Goal: Transaction & Acquisition: Book appointment/travel/reservation

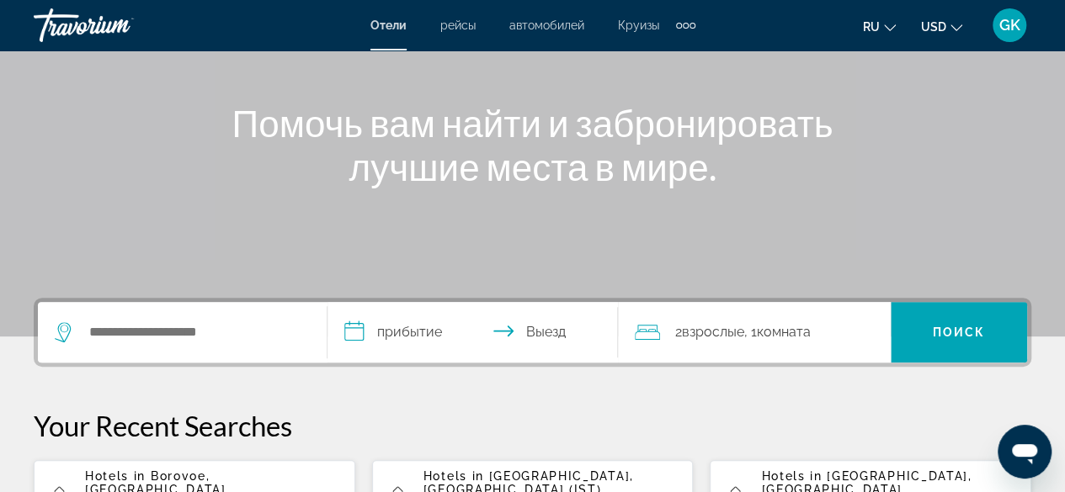
scroll to position [280, 0]
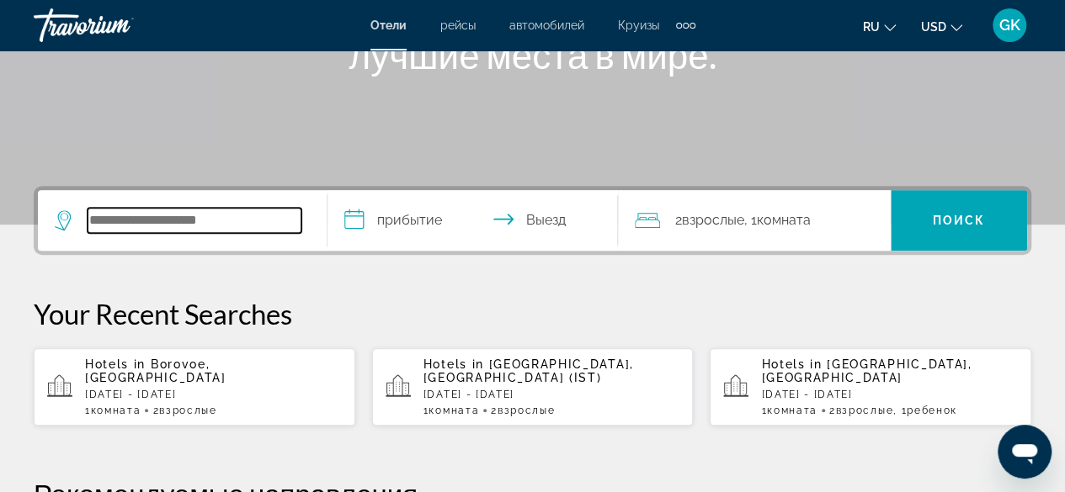
click at [162, 225] on input "Search hotel destination" at bounding box center [195, 220] width 214 height 25
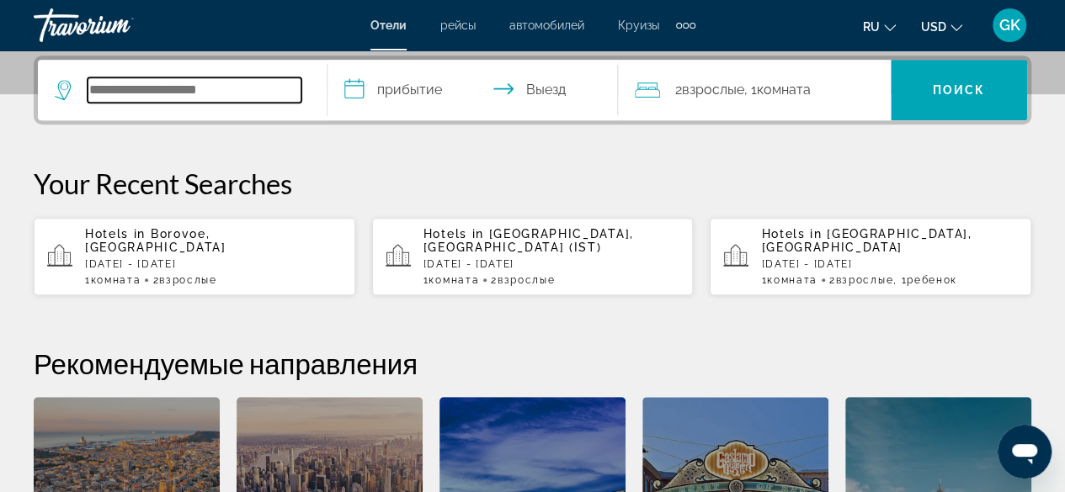
scroll to position [411, 0]
click at [263, 91] on input "Search hotel destination" at bounding box center [195, 89] width 214 height 25
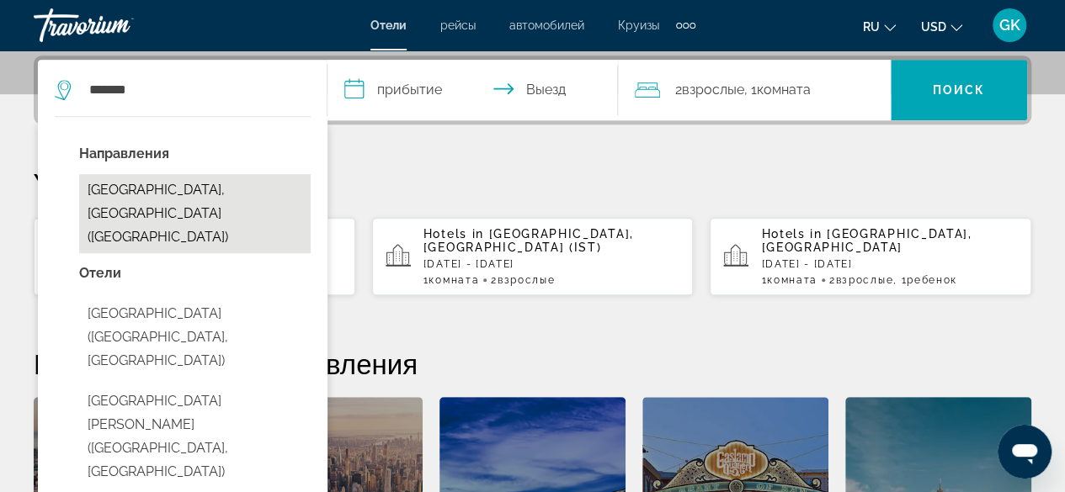
click at [171, 191] on button "[GEOGRAPHIC_DATA], [GEOGRAPHIC_DATA] ([GEOGRAPHIC_DATA])" at bounding box center [194, 213] width 231 height 79
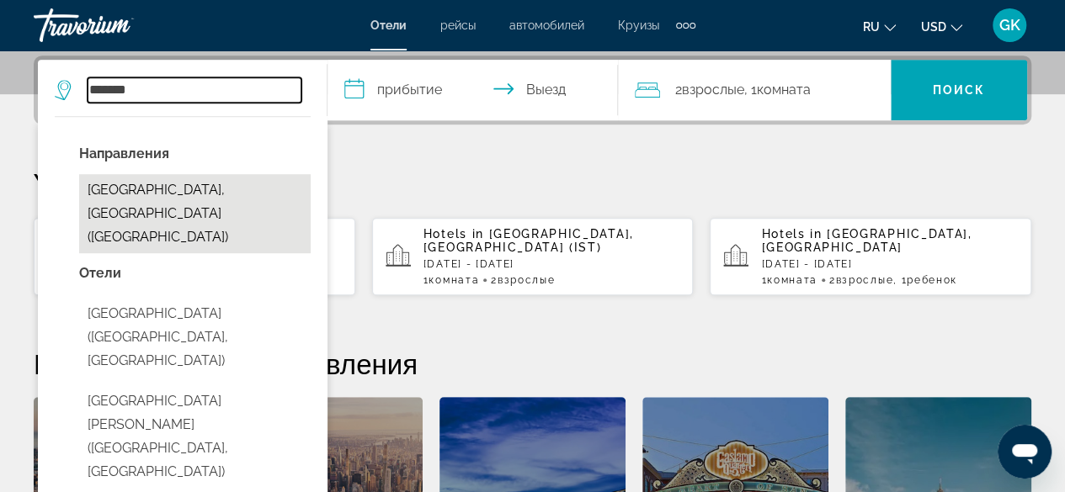
type input "**********"
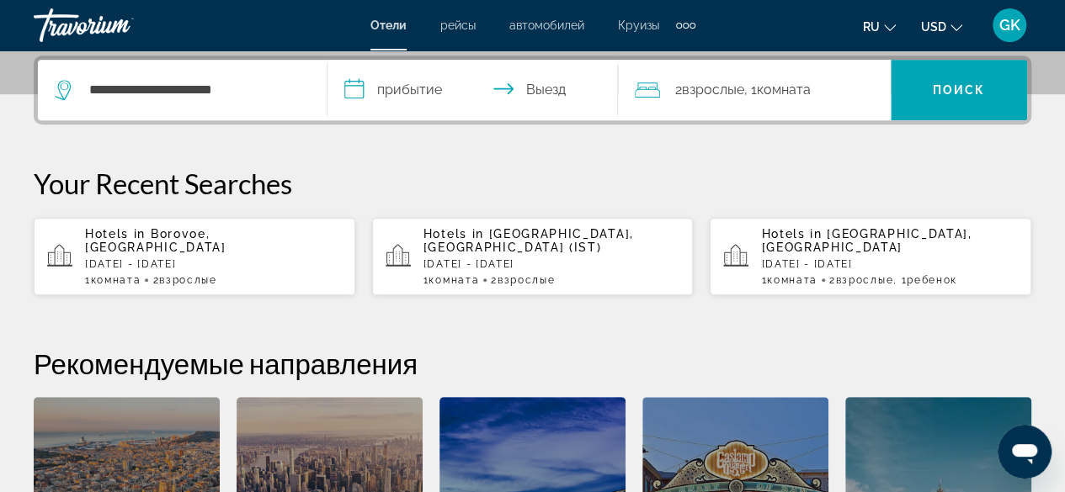
click at [429, 87] on input "**********" at bounding box center [475, 93] width 296 height 66
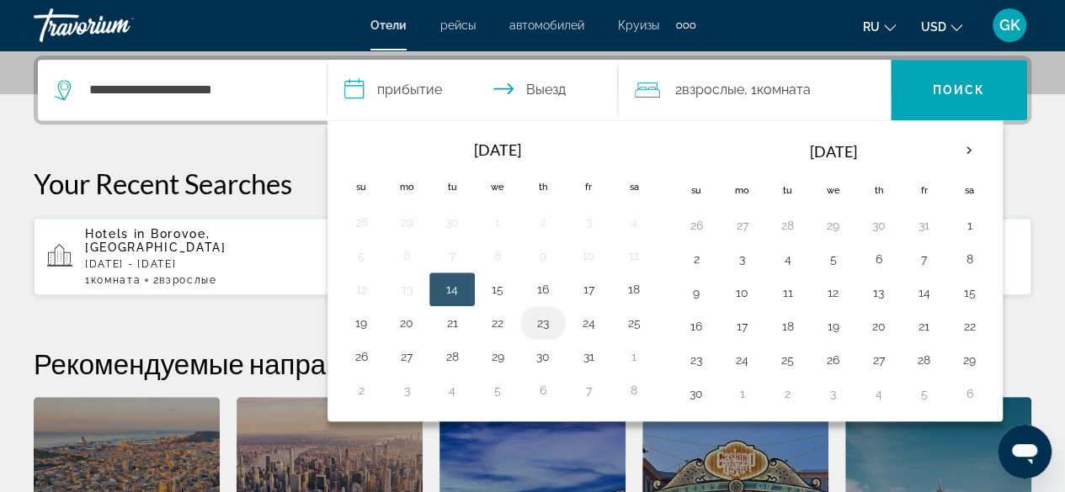
click at [534, 322] on button "23" at bounding box center [542, 323] width 27 height 24
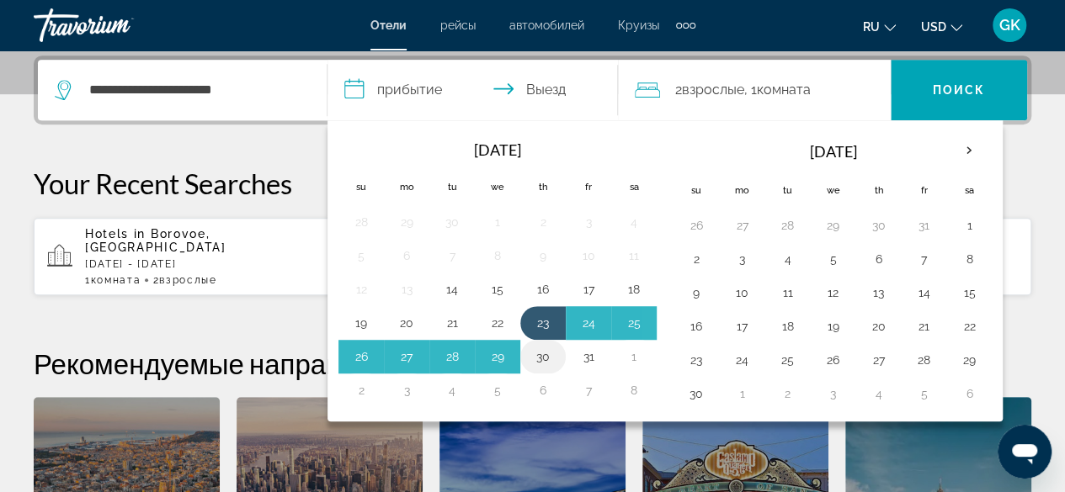
click at [539, 353] on button "30" at bounding box center [542, 357] width 27 height 24
type input "**********"
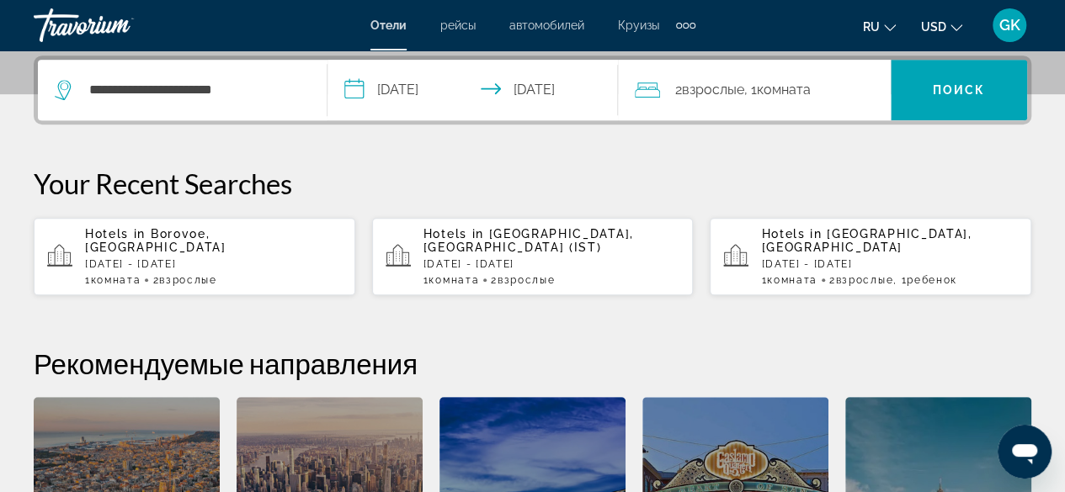
click at [753, 89] on span ", 1 Комната номера" at bounding box center [777, 90] width 66 height 24
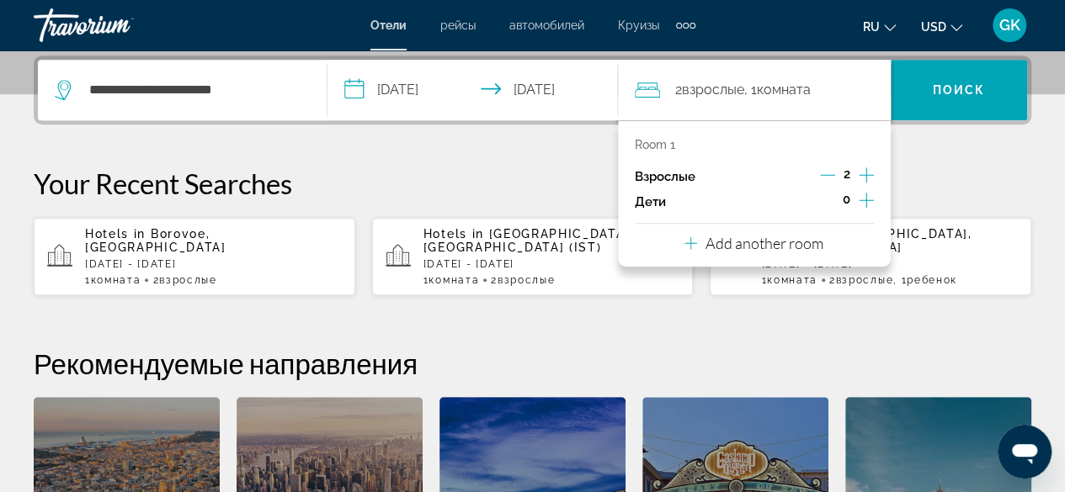
click at [867, 195] on icon "Increment children" at bounding box center [865, 200] width 15 height 20
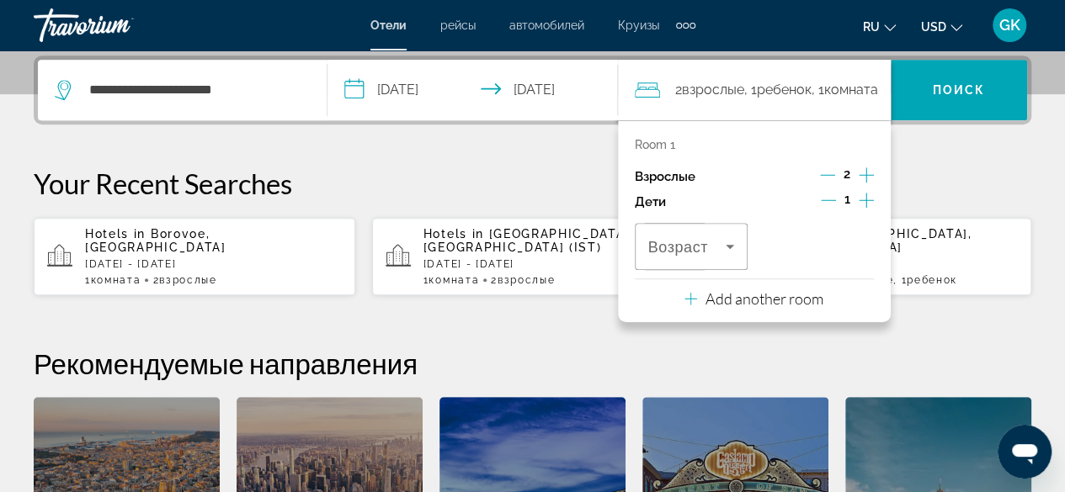
click at [867, 195] on icon "Increment children" at bounding box center [865, 200] width 15 height 20
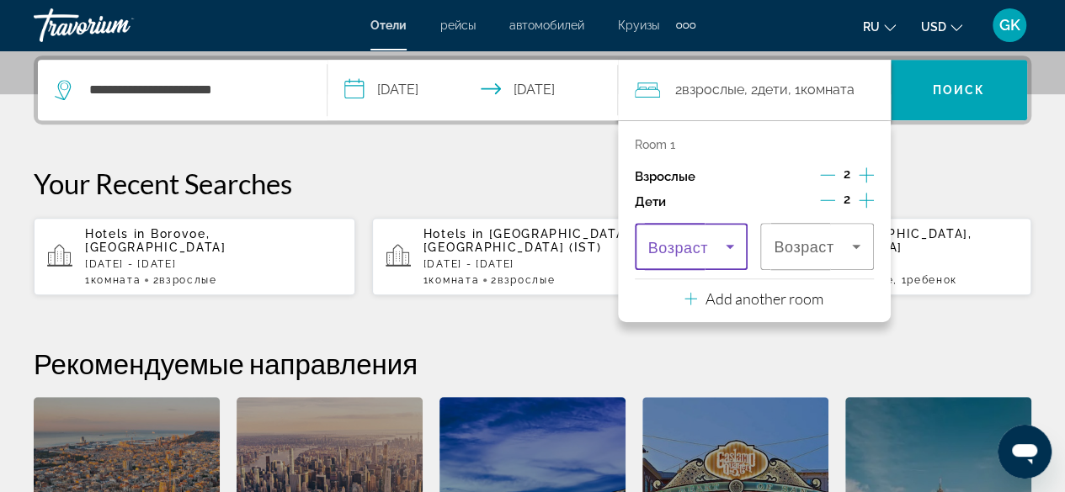
click at [734, 245] on icon "Travelers: 2 adults, 2 children" at bounding box center [730, 247] width 20 height 20
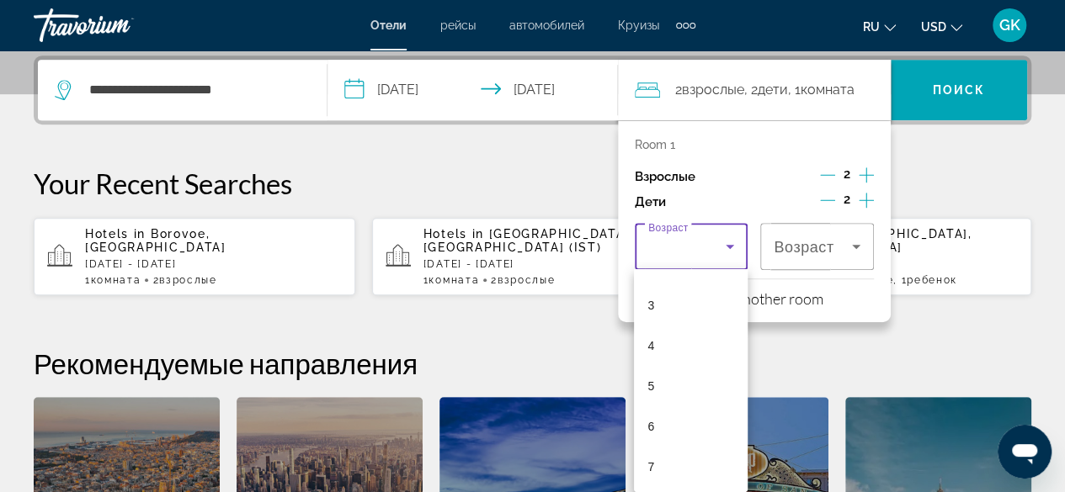
scroll to position [146, 0]
click at [697, 425] on mat-option "7" at bounding box center [691, 433] width 114 height 40
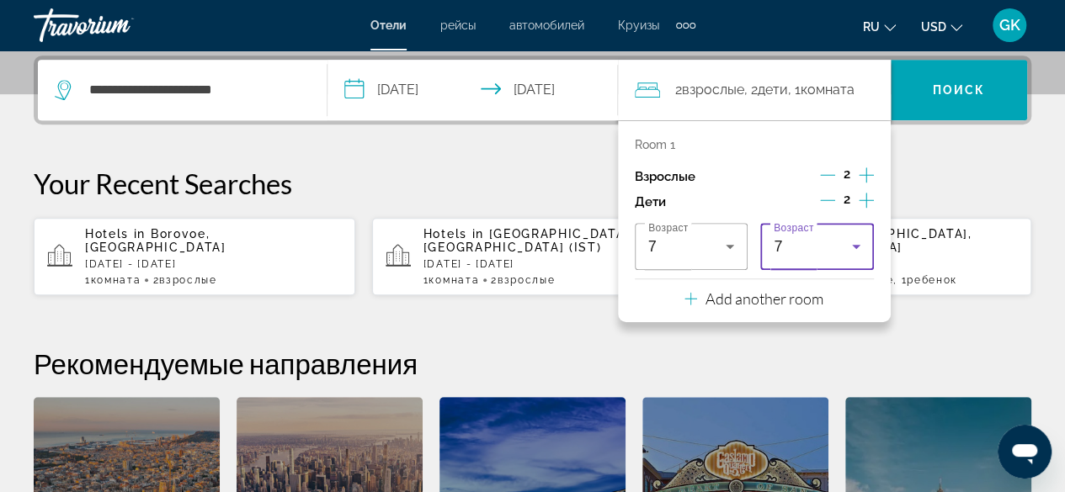
click at [853, 247] on icon "Travelers: 2 adults, 2 children" at bounding box center [856, 247] width 20 height 20
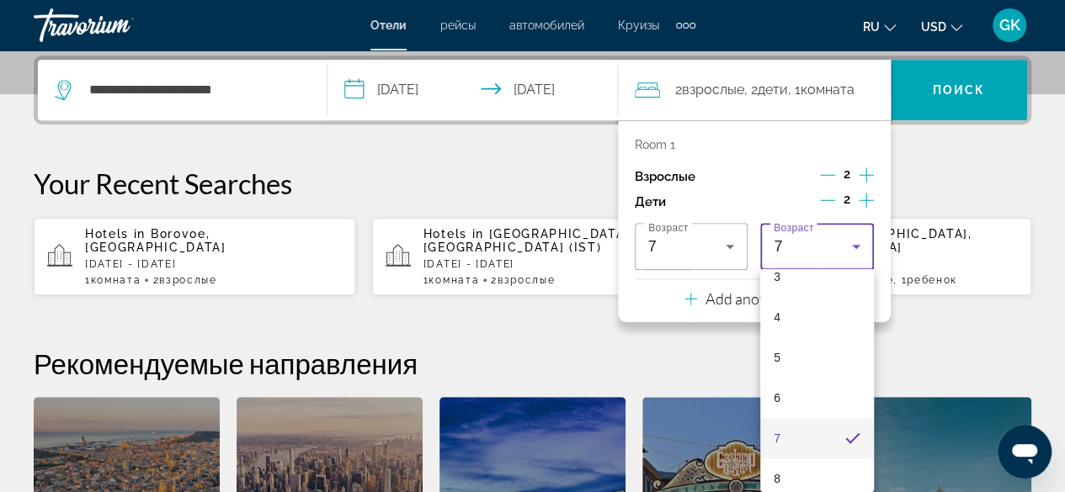
scroll to position [286, 0]
click at [838, 455] on mat-option "11" at bounding box center [817, 454] width 114 height 40
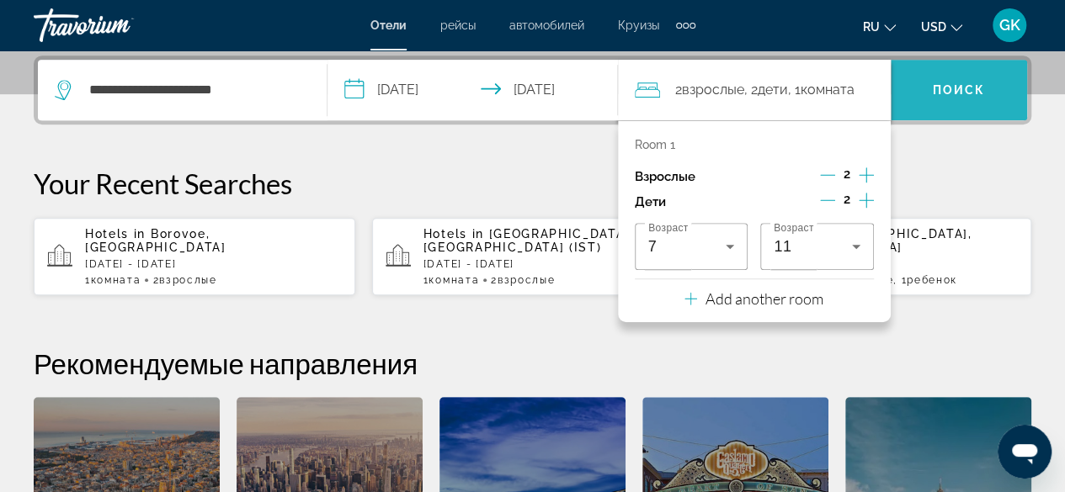
click at [959, 88] on span "Поиск" at bounding box center [959, 89] width 53 height 13
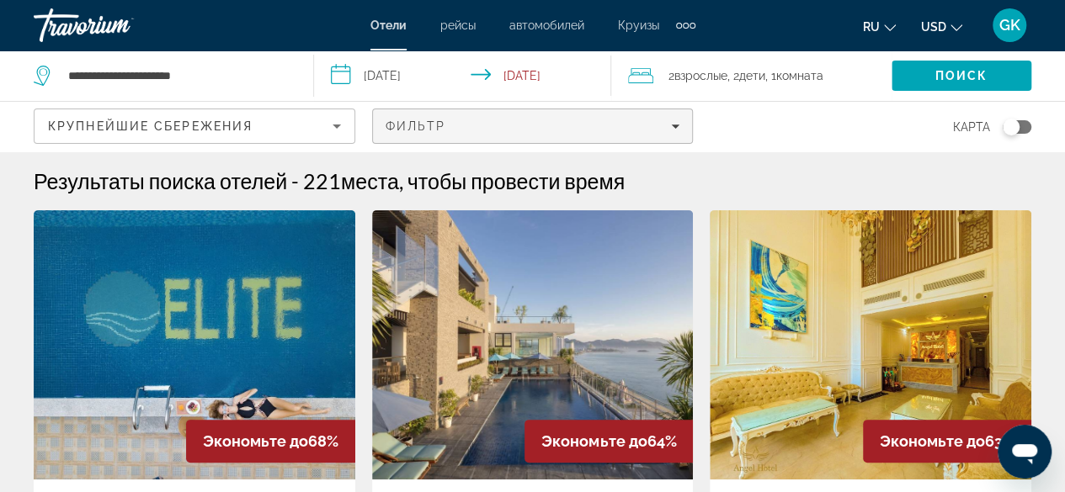
click at [673, 125] on icon "Filters" at bounding box center [676, 127] width 8 height 4
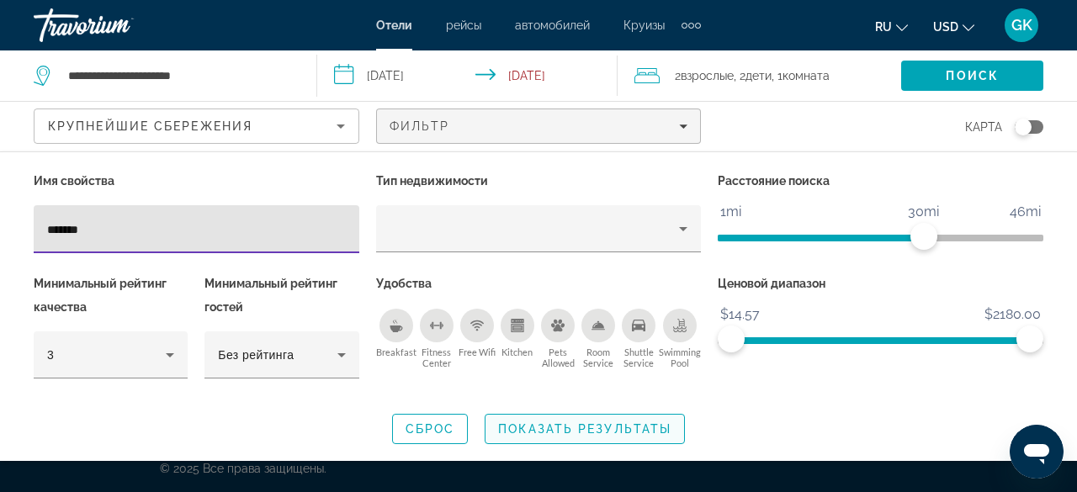
type input "*******"
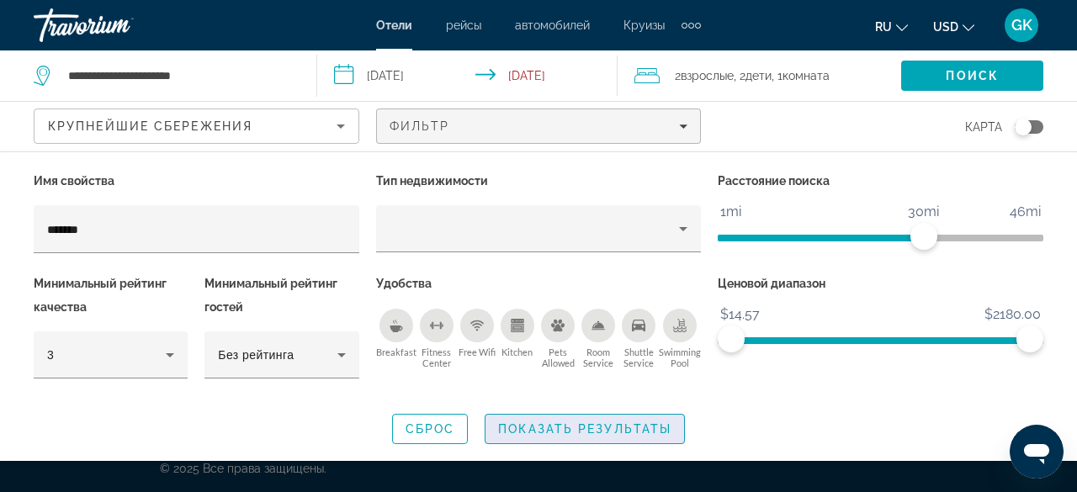
click at [608, 428] on span "Показать результаты" at bounding box center [584, 429] width 173 height 13
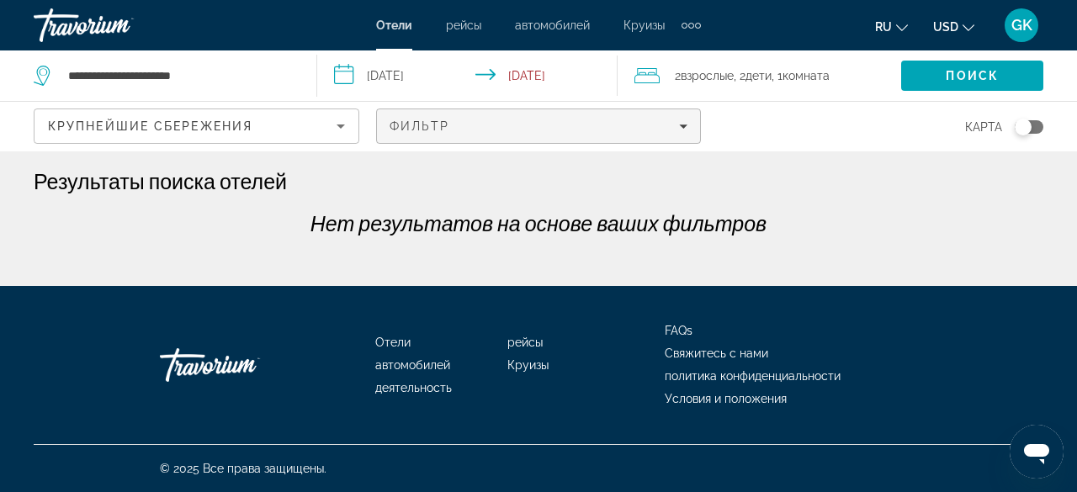
click at [682, 120] on div "Фильтр" at bounding box center [539, 126] width 299 height 13
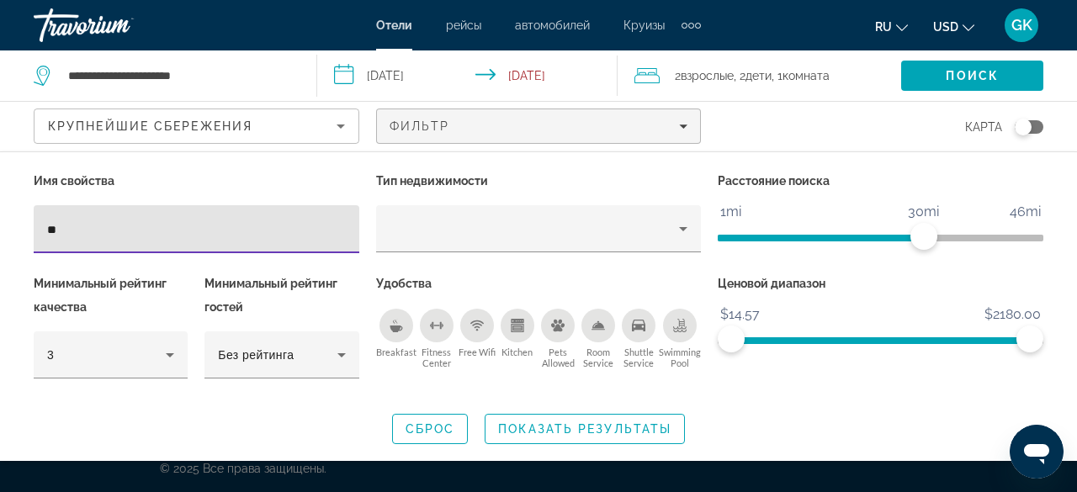
type input "*"
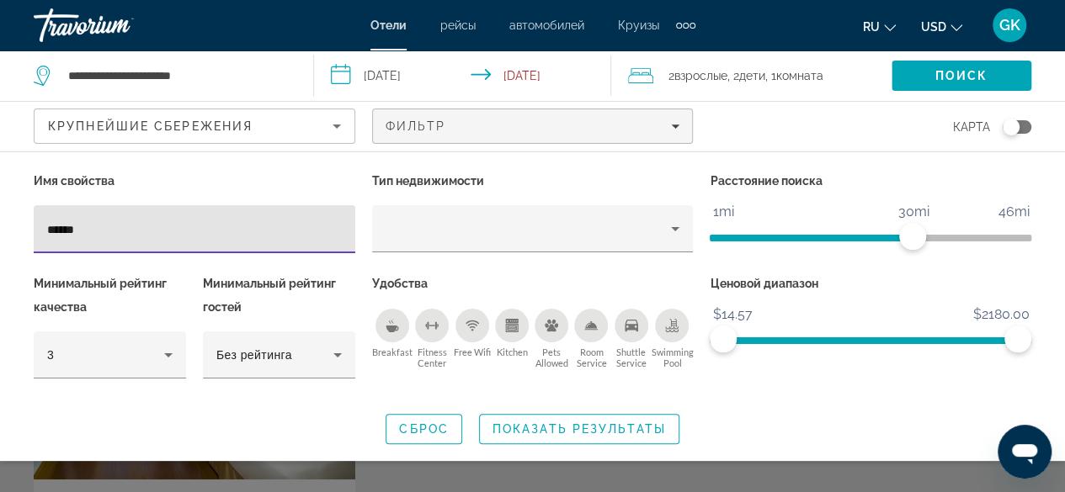
type input "******"
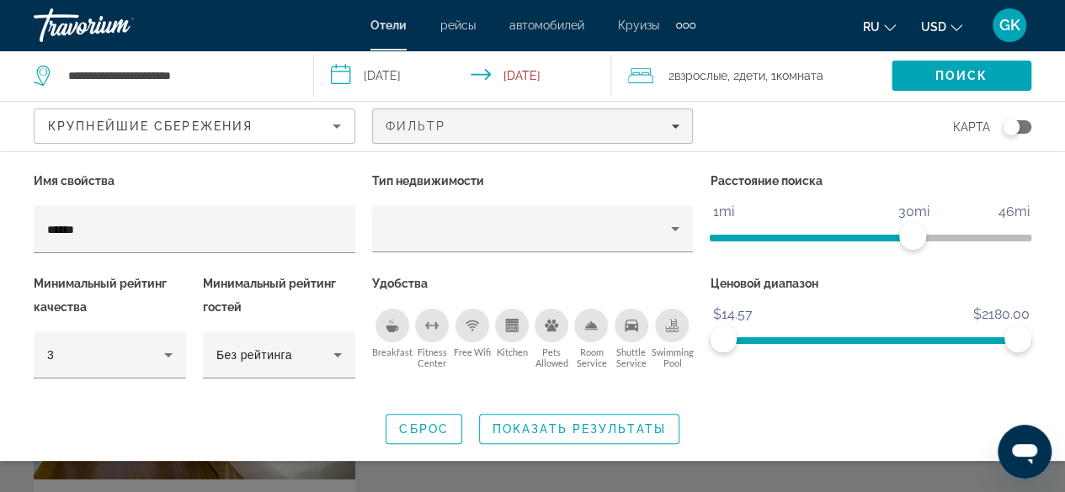
click at [248, 471] on div "Search widget" at bounding box center [532, 372] width 1065 height 240
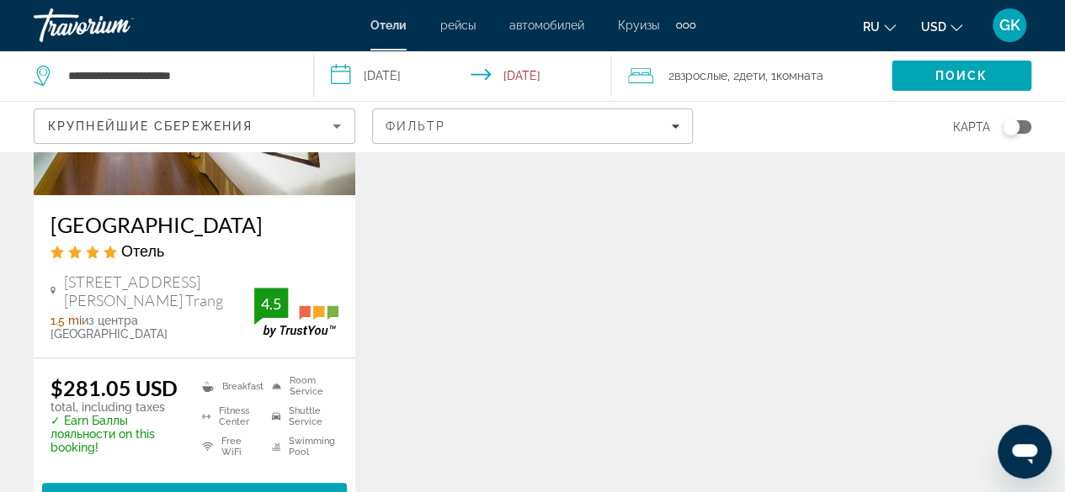
scroll to position [286, 0]
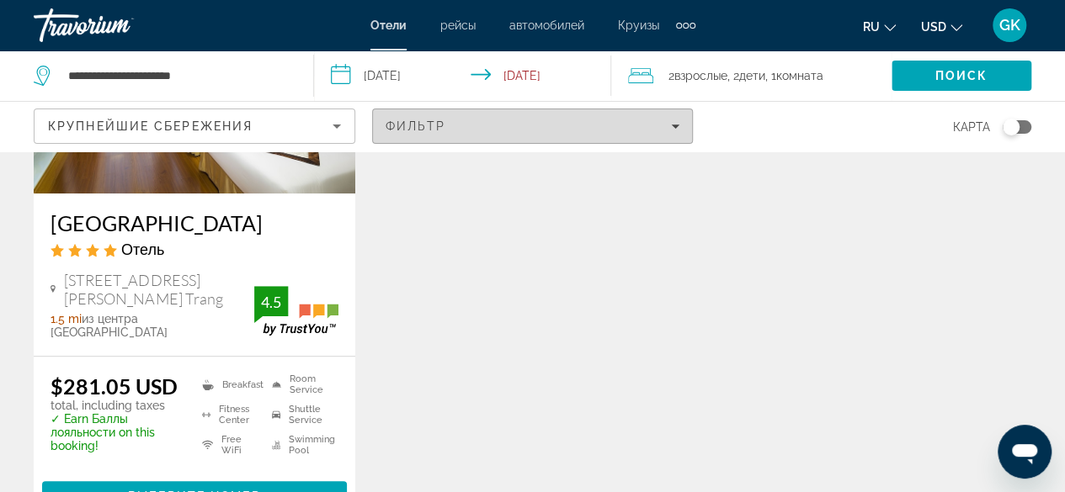
click at [667, 125] on div "Фильтр" at bounding box center [532, 126] width 295 height 13
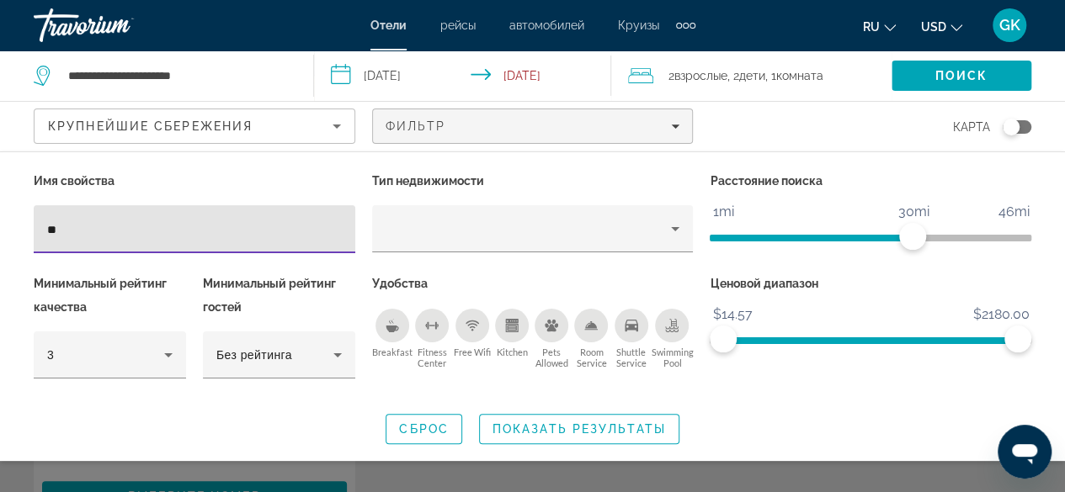
type input "*"
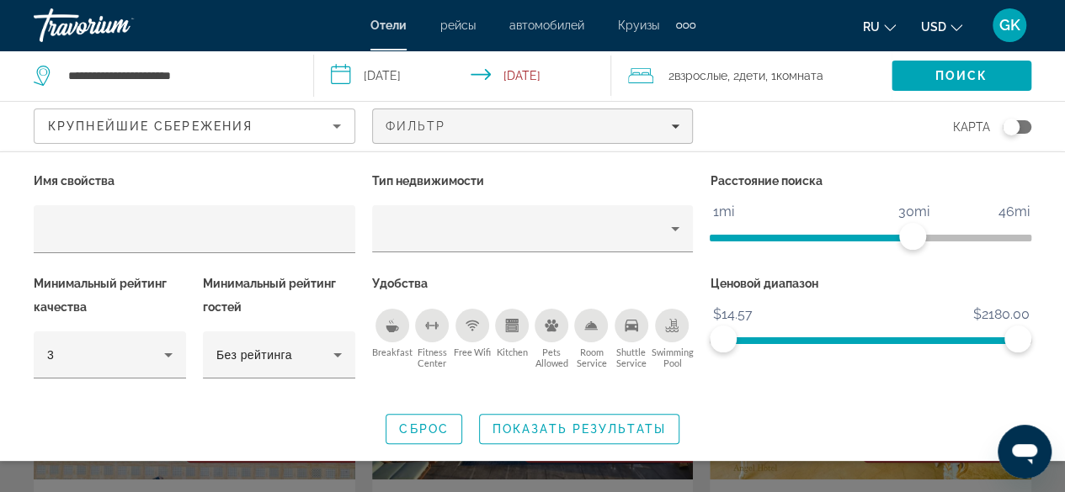
click at [396, 332] on div "Breakfast" at bounding box center [392, 326] width 34 height 34
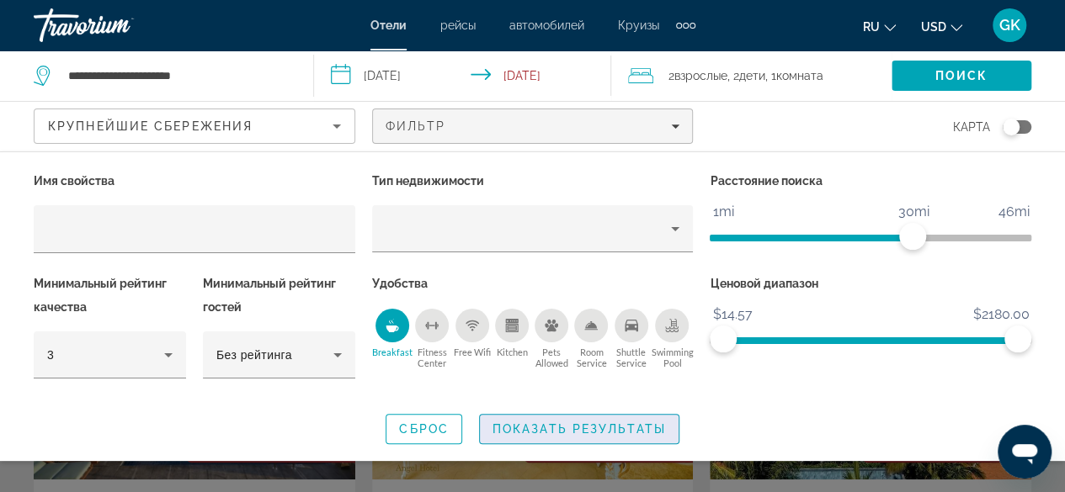
click at [596, 433] on span "Показать результаты" at bounding box center [578, 429] width 173 height 13
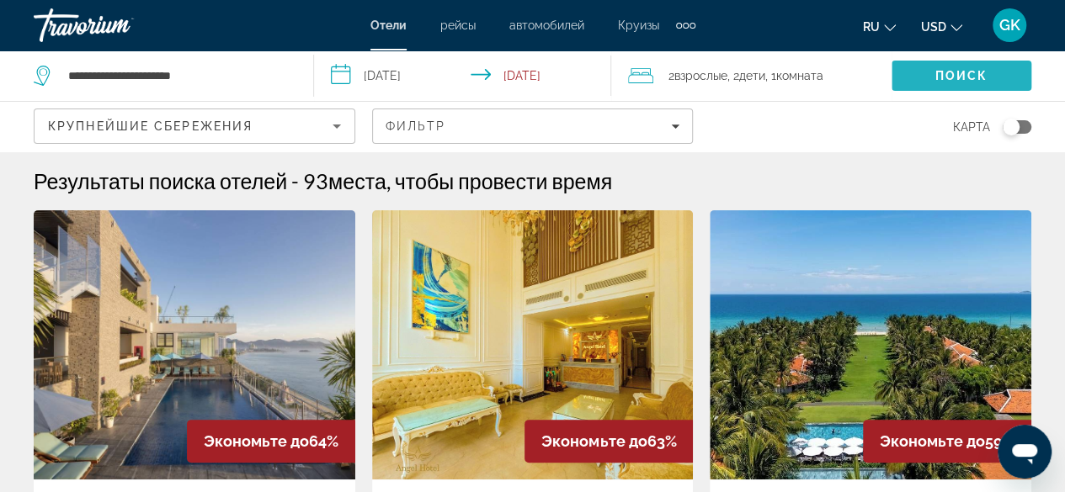
click at [993, 75] on span "Search" at bounding box center [961, 76] width 140 height 40
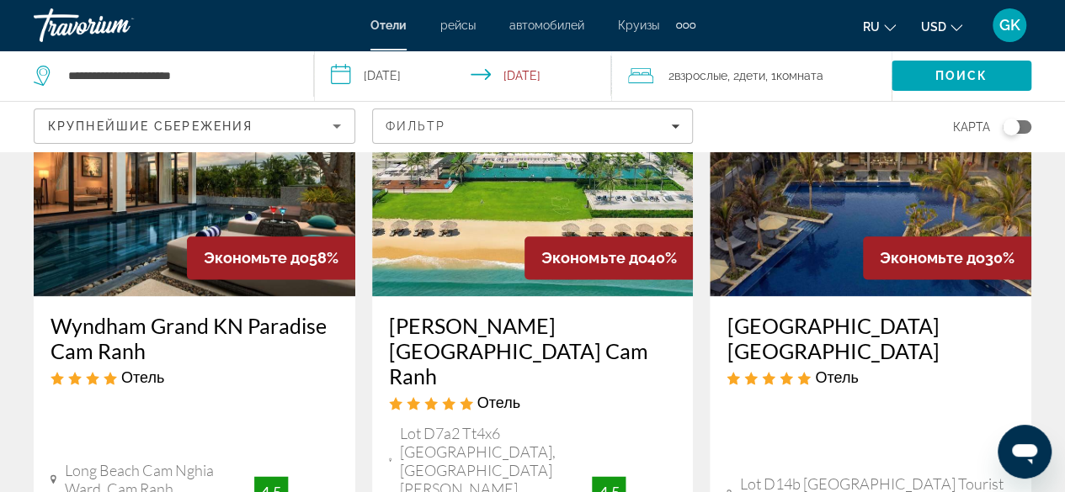
scroll to position [933, 0]
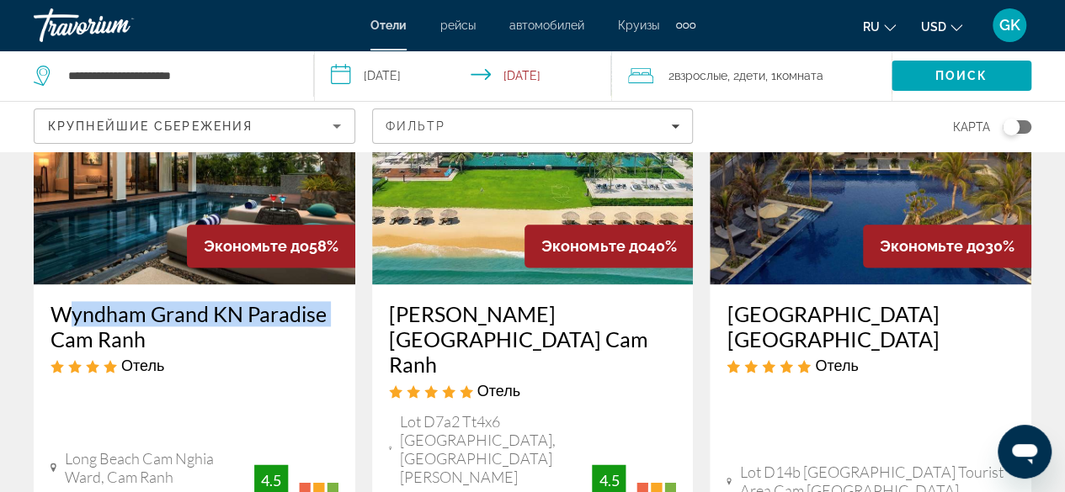
drag, startPoint x: 47, startPoint y: 260, endPoint x: 325, endPoint y: 272, distance: 278.0
click at [325, 284] on div "Wyndham Grand KN Paradise Cam Ranh Отель [GEOGRAPHIC_DATA][PERSON_NAME], [GEOGR…" at bounding box center [195, 409] width 322 height 250
copy h3 "Wyndham Grand KN Paradise"
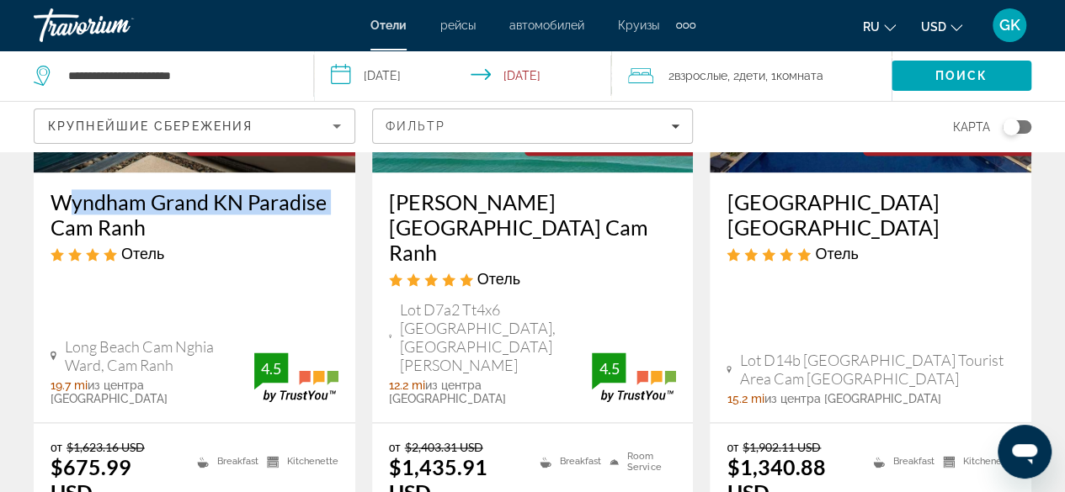
scroll to position [1203, 0]
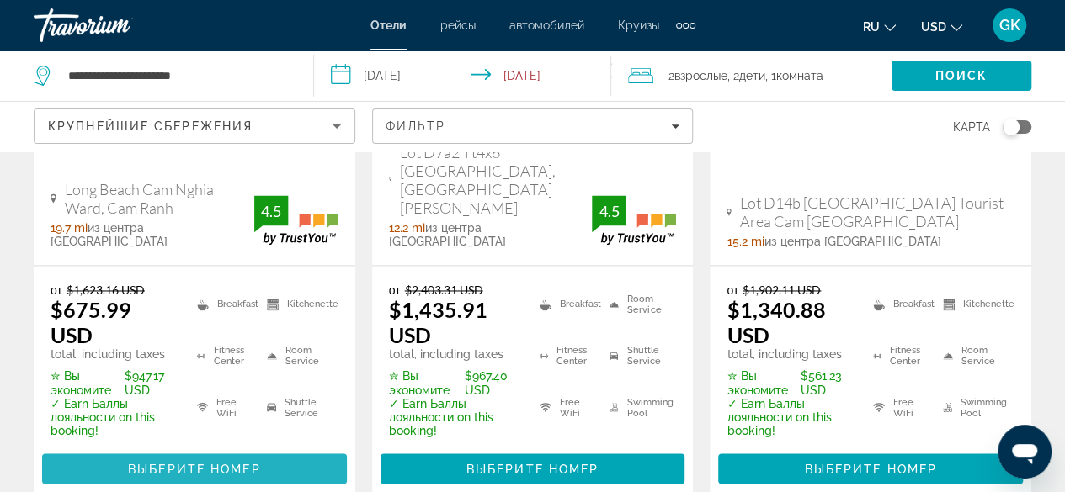
click at [206, 462] on span "Выберите номер" at bounding box center [194, 468] width 132 height 13
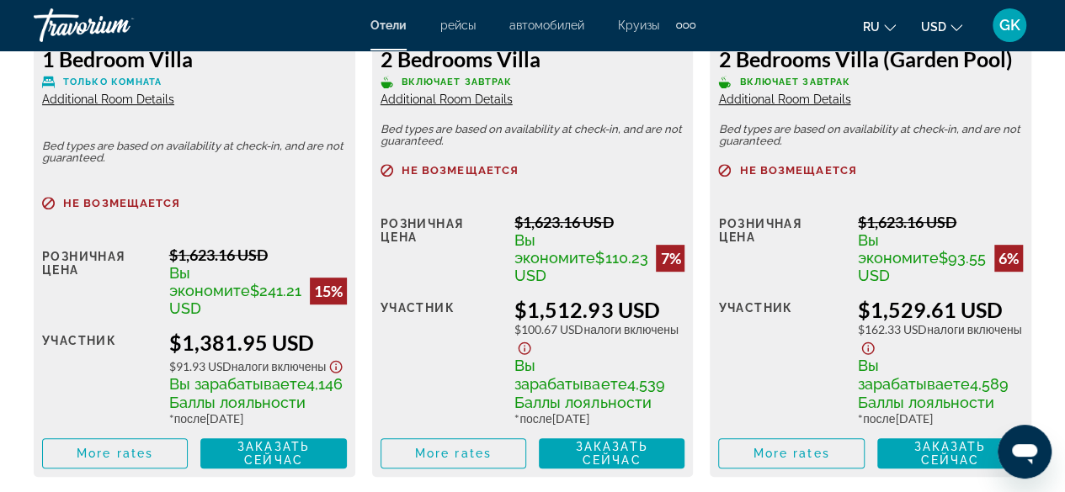
scroll to position [3511, 0]
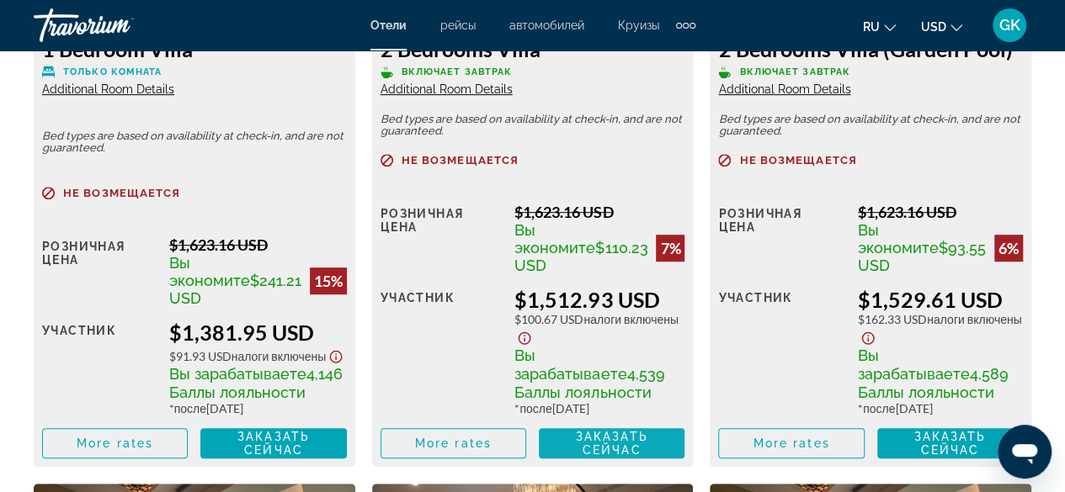
click at [604, 457] on span "Заказать сейчас" at bounding box center [612, 443] width 72 height 27
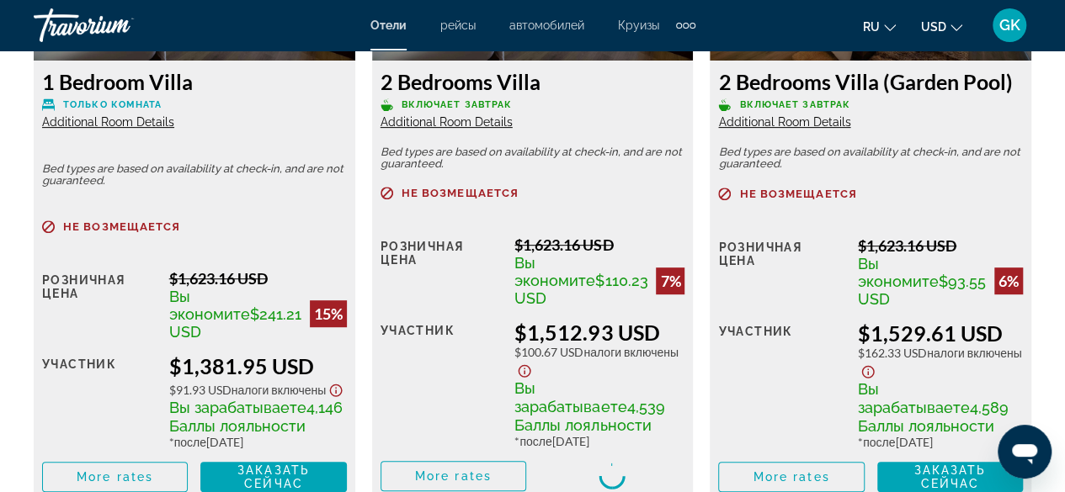
scroll to position [3489, 0]
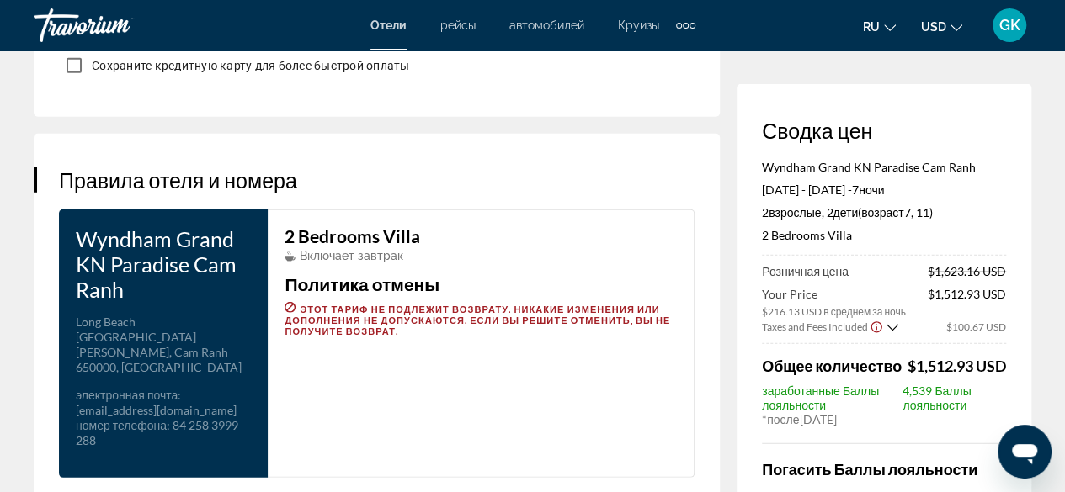
scroll to position [2326, 0]
